Goal: Task Accomplishment & Management: Use online tool/utility

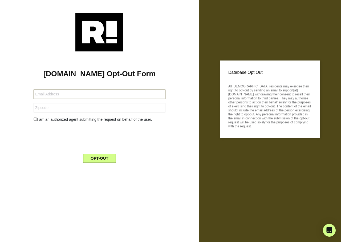
type input "[EMAIL_ADDRESS][DOMAIN_NAME]"
type input "20176"
type input "sdgums@aol.com"
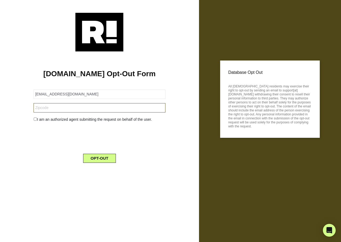
type input "79628"
